Goal: Transaction & Acquisition: Purchase product/service

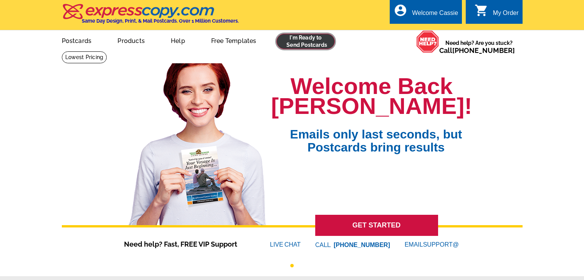
click at [307, 39] on link at bounding box center [306, 41] width 59 height 15
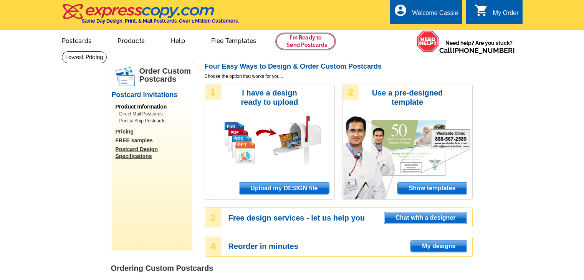
click at [305, 42] on link at bounding box center [306, 41] width 59 height 15
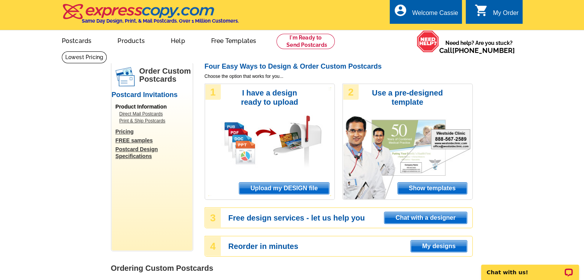
click at [280, 189] on span "Upload my DESIGN file" at bounding box center [283, 189] width 89 height 12
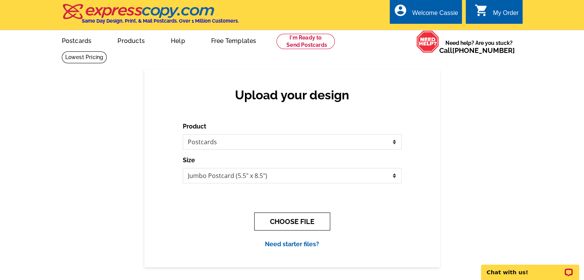
click at [302, 223] on button "CHOOSE FILE" at bounding box center [292, 222] width 76 height 18
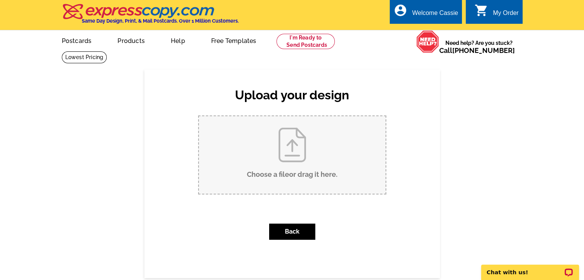
click at [287, 175] on input "Choose a file or drag it here ." at bounding box center [292, 155] width 187 height 78
type input "C:\fakepath\FRONT JUMBO Seller's Seminar PC 9.10.205.pdf"
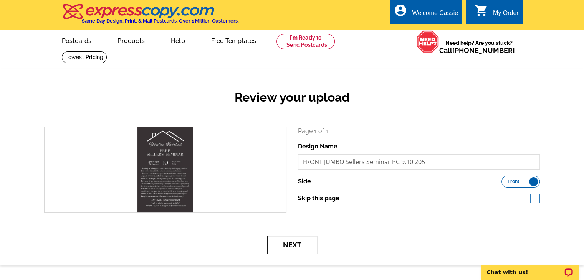
click at [302, 244] on button "Next" at bounding box center [292, 245] width 50 height 18
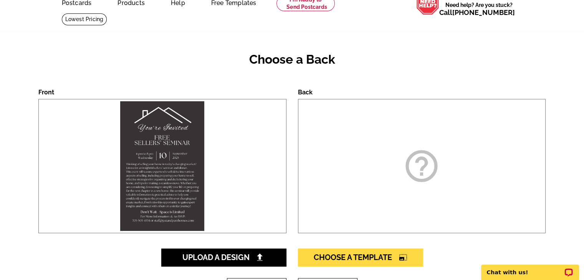
scroll to position [38, 0]
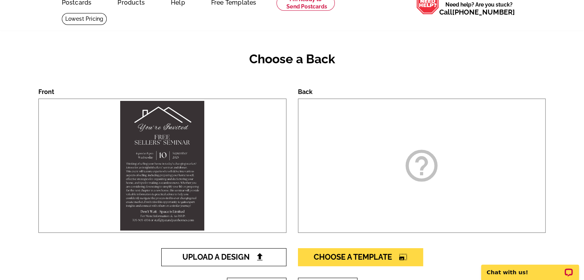
click at [221, 263] on link "Upload A Design" at bounding box center [223, 257] width 125 height 18
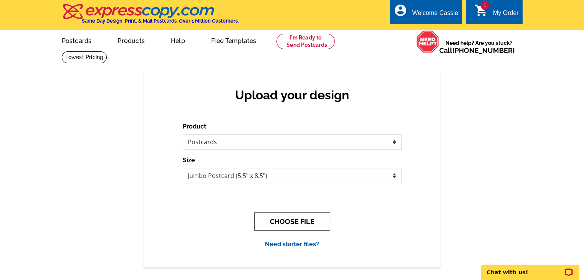
click at [306, 225] on button "CHOOSE FILE" at bounding box center [292, 222] width 76 height 18
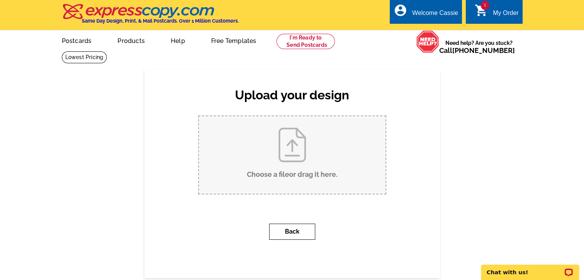
click at [282, 226] on button "Back" at bounding box center [292, 232] width 46 height 16
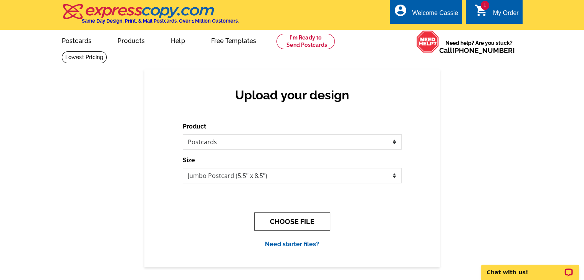
click at [303, 222] on button "CHOOSE FILE" at bounding box center [292, 222] width 76 height 18
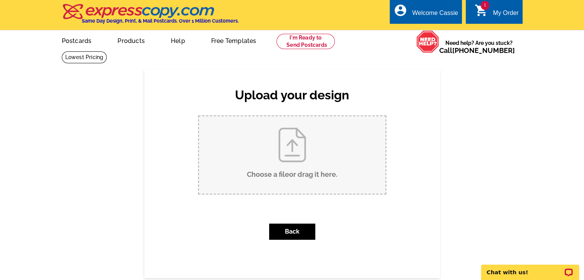
click at [295, 171] on input "Choose a file or drag it here ." at bounding box center [292, 155] width 187 height 78
type input "C:\fakepath\BACK JUMBO Sellers Seminar 9.10.2025 V1.pdf"
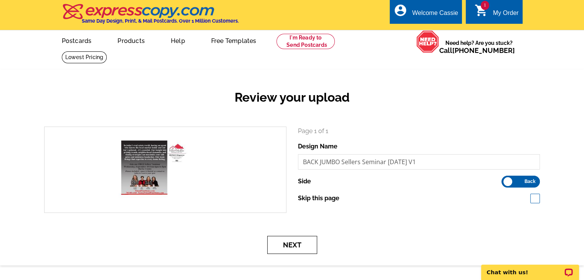
click at [302, 248] on button "Next" at bounding box center [292, 245] width 50 height 18
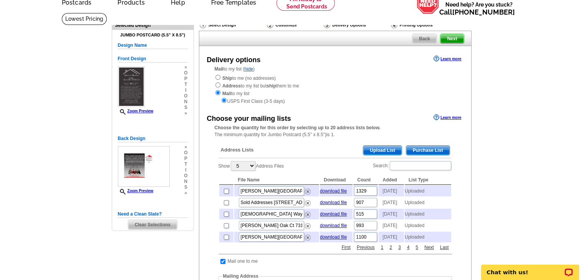
scroll to position [77, 0]
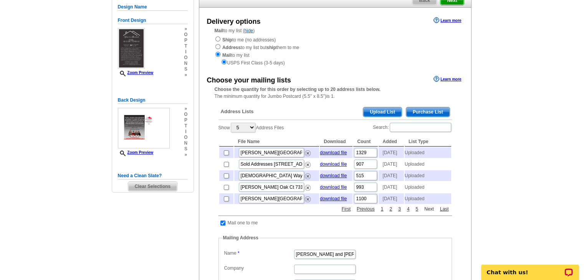
click at [430, 213] on link "Next" at bounding box center [428, 209] width 13 height 7
click at [225, 202] on input "checkbox" at bounding box center [226, 199] width 5 height 5
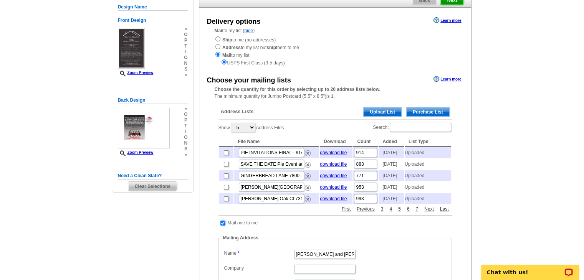
checkbox input "true"
click at [389, 114] on span "Upload List" at bounding box center [382, 112] width 38 height 9
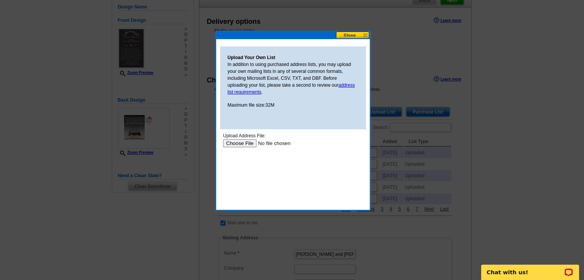
scroll to position [0, 0]
click at [243, 143] on input "file" at bounding box center [271, 143] width 97 height 8
click at [364, 35] on button at bounding box center [353, 34] width 34 height 7
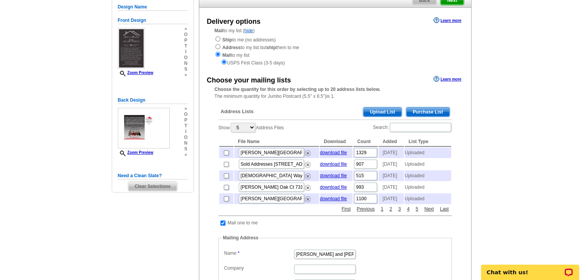
click at [224, 190] on input "checkbox" at bounding box center [226, 187] width 5 height 5
checkbox input "true"
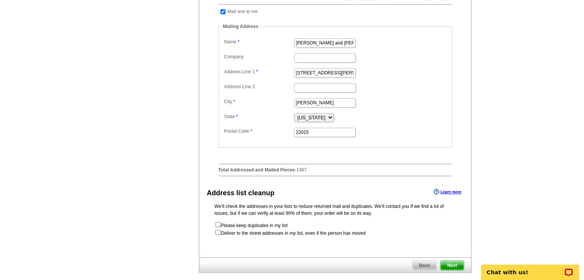
scroll to position [307, 0]
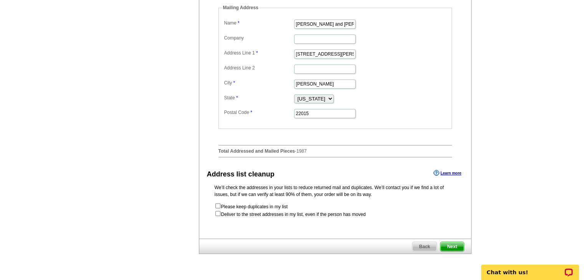
click at [452, 252] on span "Next" at bounding box center [452, 246] width 23 height 9
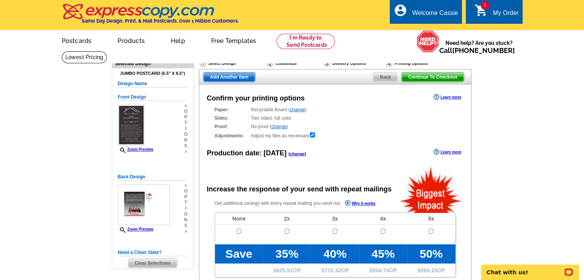
radio input "false"
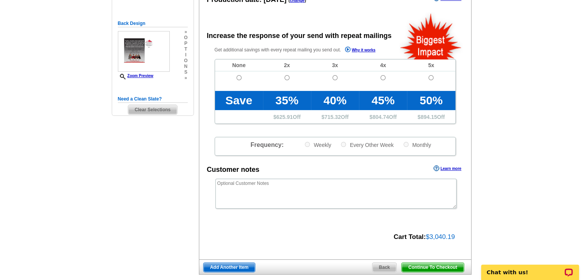
scroll to position [154, 0]
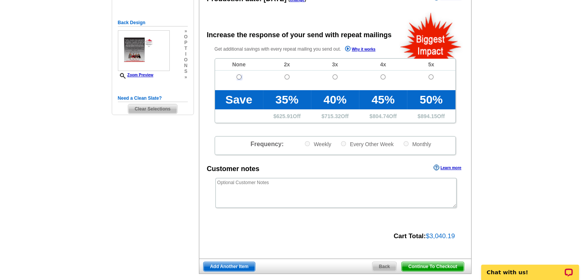
click at [238, 77] on input "radio" at bounding box center [239, 77] width 5 height 5
radio input "true"
click at [425, 267] on span "Continue To Checkout" at bounding box center [433, 266] width 62 height 9
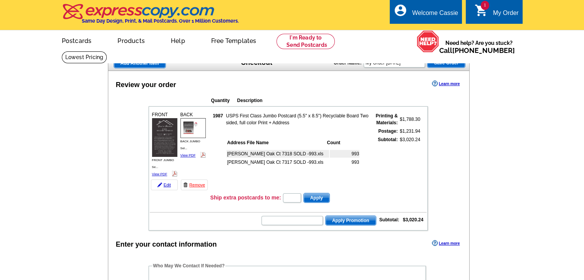
click at [295, 182] on tbody "FRONT FRONT JUMBO Se... View PDF" at bounding box center [288, 169] width 277 height 122
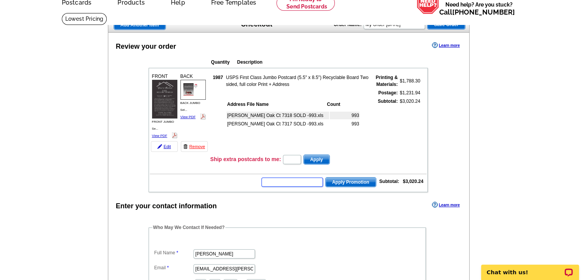
click at [286, 180] on input "text" at bounding box center [292, 182] width 61 height 9
type input "Hurry40"
click at [325, 177] on button "Apply Promotion" at bounding box center [350, 182] width 51 height 10
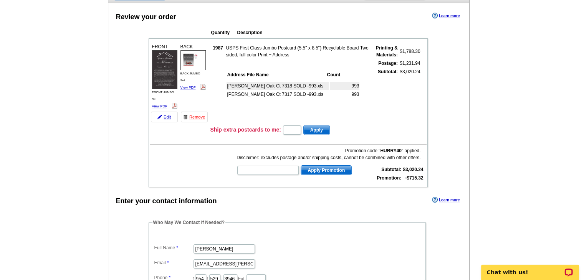
scroll to position [58, 0]
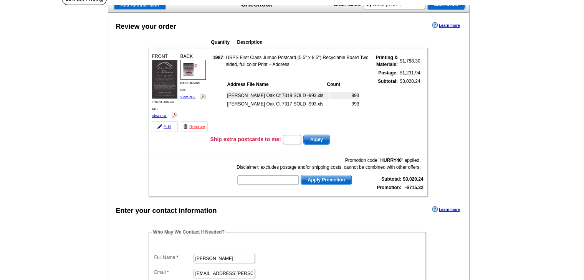
click at [556, 80] on main "Add Another Item Checkout Order Name: My Order 2025-08-12 Save Order Review you…" at bounding box center [292, 275] width 584 height 564
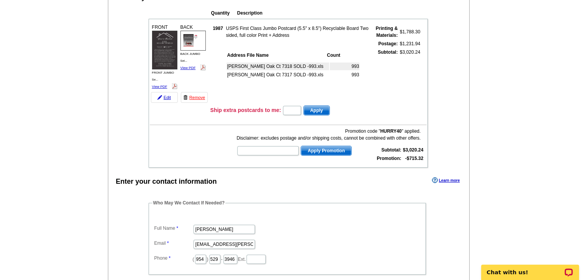
scroll to position [88, 0]
click at [532, 208] on main "Add Another Item Checkout Order Name: My Order 2025-08-12 Save Order Review you…" at bounding box center [292, 245] width 584 height 564
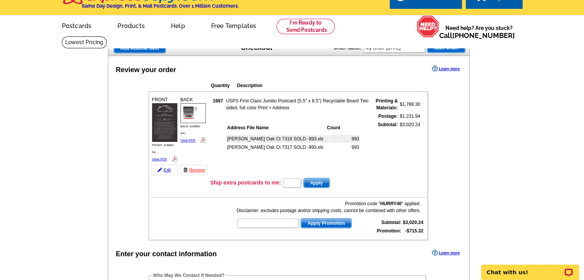
scroll to position [20, 0]
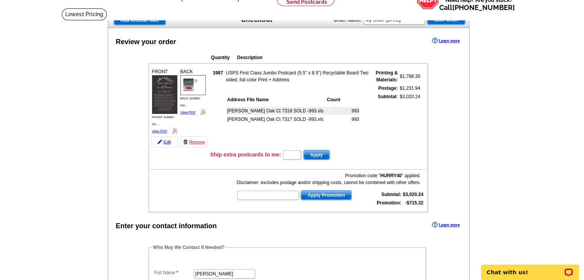
scroll to position [39, 0]
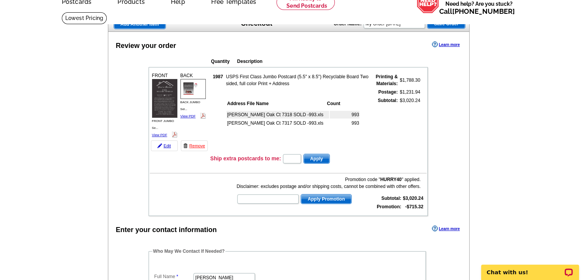
click at [258, 123] on td "CANTERBERRY Scarlet Oak Ct 7317 SOLD -993.xls" at bounding box center [278, 123] width 103 height 8
click at [245, 114] on td "CANTERBERRY Scarlet Oak Ct 7318 SOLD -993.xls" at bounding box center [278, 115] width 103 height 8
click at [270, 116] on td "CANTERBERRY Scarlet Oak Ct 7318 SOLD -993.xls" at bounding box center [278, 115] width 103 height 8
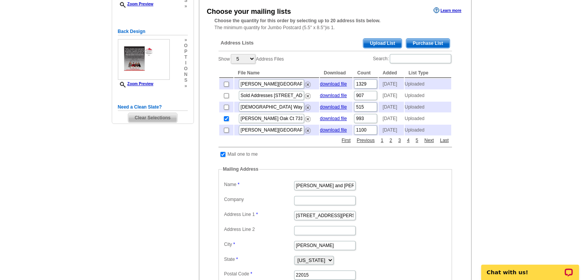
scroll to position [144, 0]
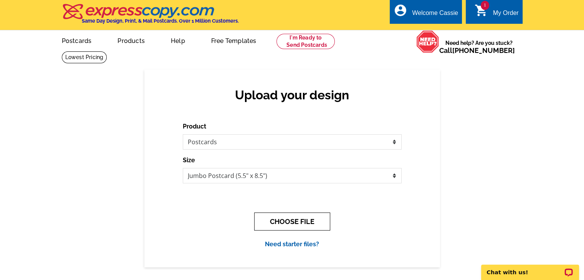
click at [296, 220] on button "CHOOSE FILE" at bounding box center [292, 222] width 76 height 18
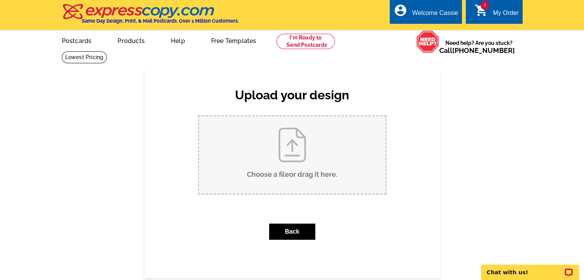
click at [483, 11] on icon "shopping_cart" at bounding box center [482, 10] width 14 height 14
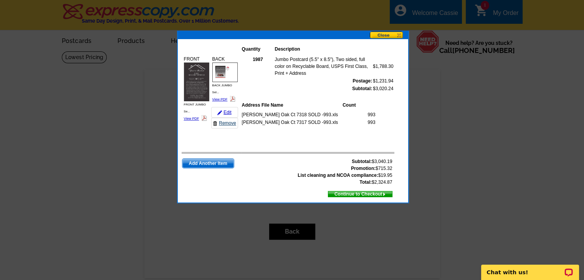
click at [229, 123] on link "Remove" at bounding box center [224, 123] width 27 height 11
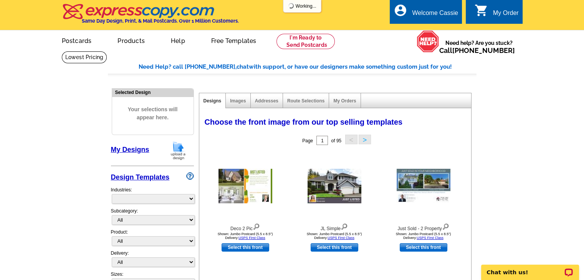
select select "785"
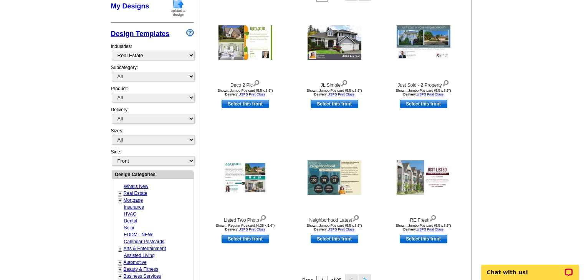
scroll to position [154, 0]
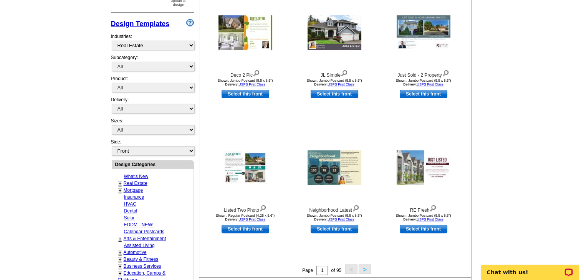
drag, startPoint x: 582, startPoint y: 110, endPoint x: 589, endPoint y: 112, distance: 7.7
click at [582, 110] on main "Need Help? call [PHONE_NUMBER], chat with support, or have our designers make s…" at bounding box center [292, 182] width 584 height 571
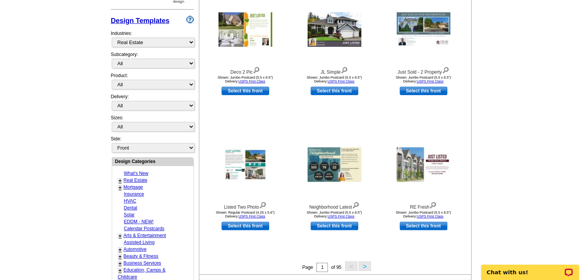
scroll to position [0, 0]
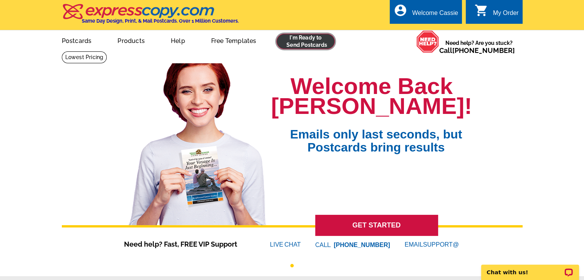
click at [313, 41] on link at bounding box center [306, 41] width 59 height 15
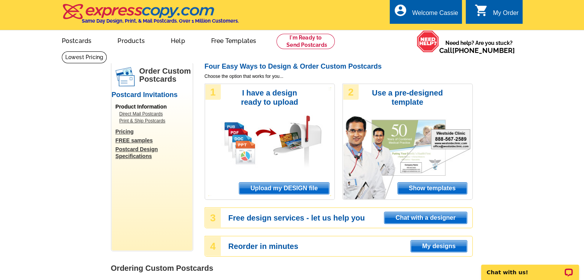
click at [299, 190] on span "Upload my DESIGN file" at bounding box center [283, 189] width 89 height 12
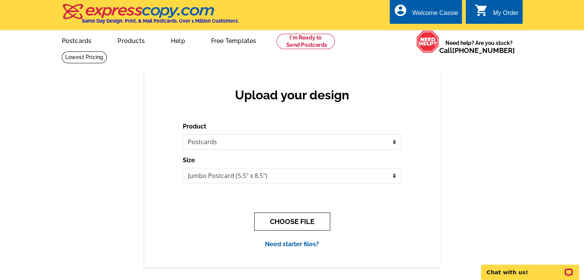
click at [296, 219] on button "CHOOSE FILE" at bounding box center [292, 222] width 76 height 18
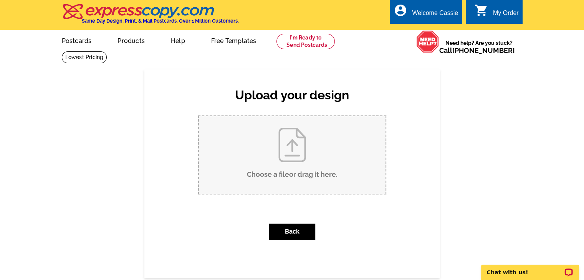
click at [278, 166] on input "Choose a file or drag it here ." at bounding box center [292, 155] width 187 height 78
type input "C:\fakepath\FRONT JUMBO Seller's Seminar PC 9.10.205.pdf"
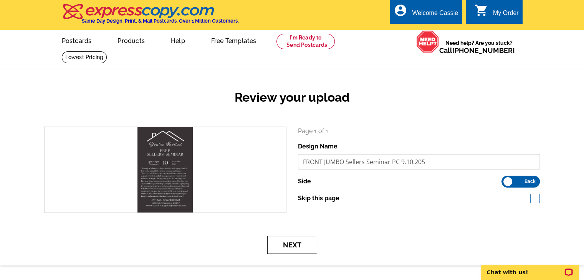
click at [306, 249] on button "Next" at bounding box center [292, 245] width 50 height 18
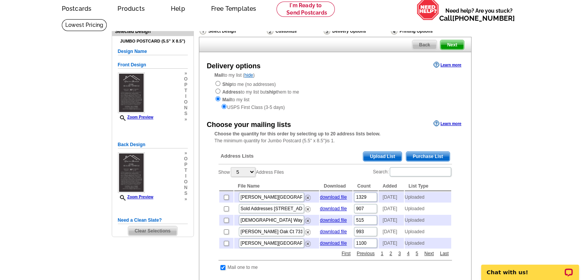
scroll to position [46, 0]
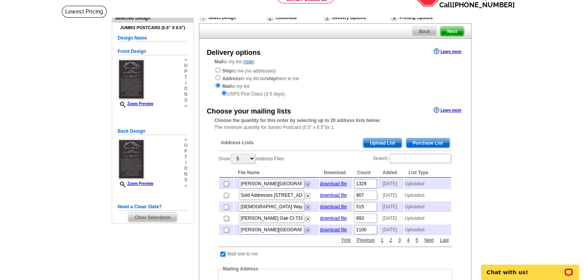
click at [227, 221] on input "checkbox" at bounding box center [226, 218] width 5 height 5
checkbox input "true"
click at [334, 221] on link "download file" at bounding box center [333, 218] width 27 height 5
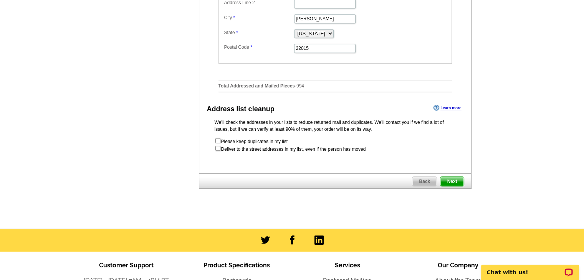
scroll to position [384, 0]
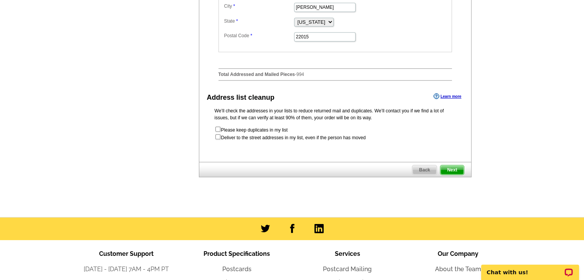
click at [457, 175] on span "Next" at bounding box center [452, 170] width 23 height 9
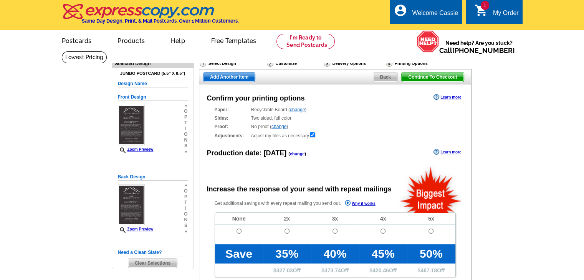
radio input "false"
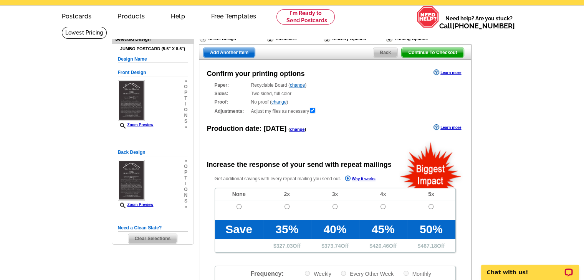
scroll to position [38, 0]
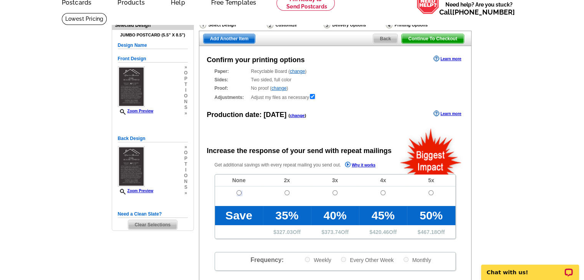
click at [238, 194] on input "radio" at bounding box center [239, 192] width 5 height 5
radio input "true"
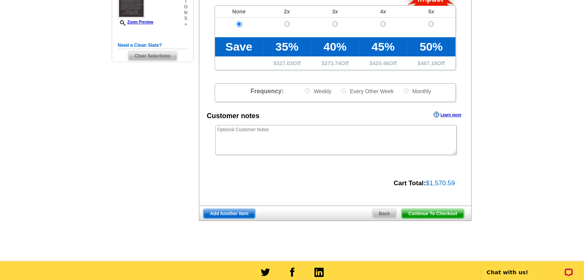
scroll to position [220, 0]
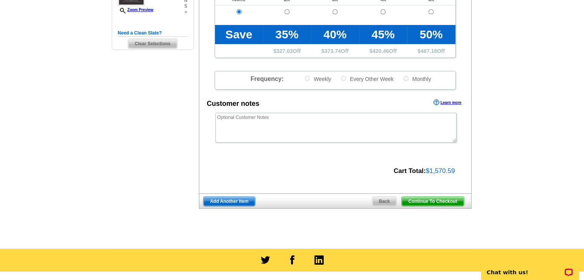
click at [454, 199] on span "Continue To Checkout" at bounding box center [433, 201] width 62 height 9
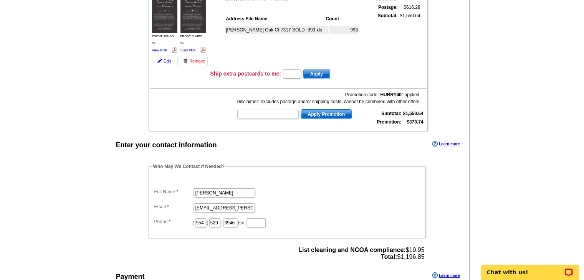
scroll to position [132, 0]
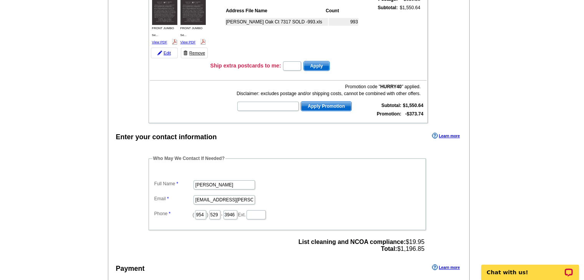
click at [199, 53] on link "Remove" at bounding box center [194, 53] width 27 height 11
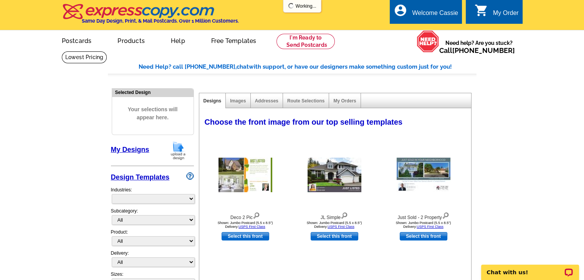
select select "785"
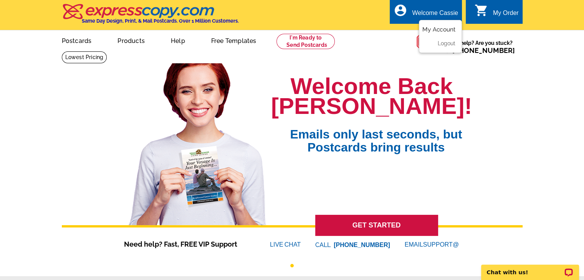
click at [440, 30] on link "My Account" at bounding box center [438, 29] width 33 height 7
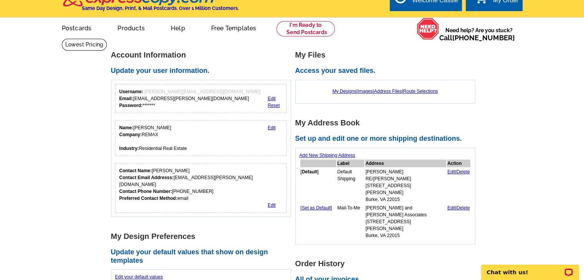
scroll to position [18, 0]
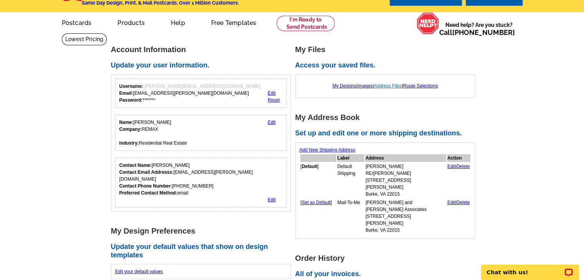
click at [397, 87] on link "Address Files" at bounding box center [388, 85] width 28 height 5
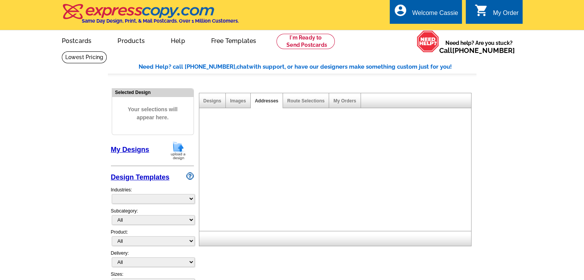
select select "785"
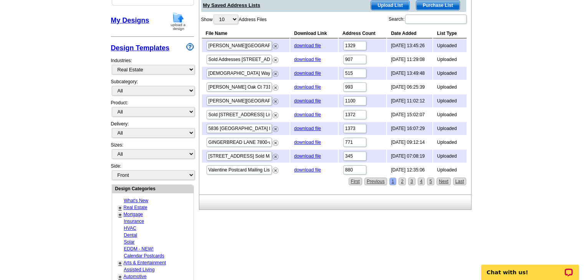
scroll to position [131, 0]
